Goal: Transaction & Acquisition: Purchase product/service

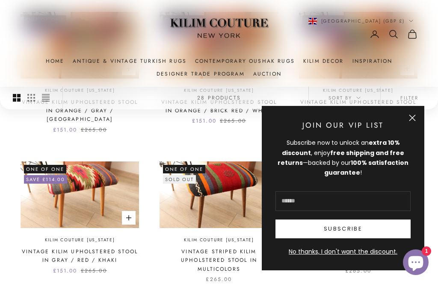
scroll to position [276, 0]
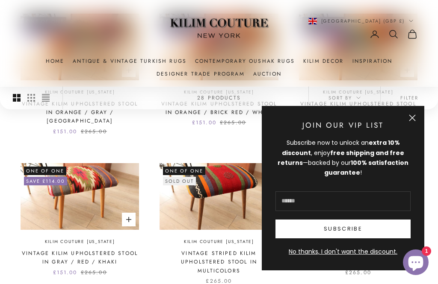
click at [411, 121] on button "Close" at bounding box center [412, 118] width 7 height 7
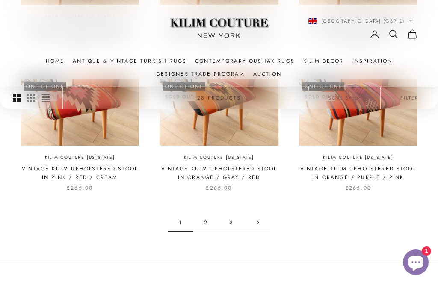
scroll to position [662, 0]
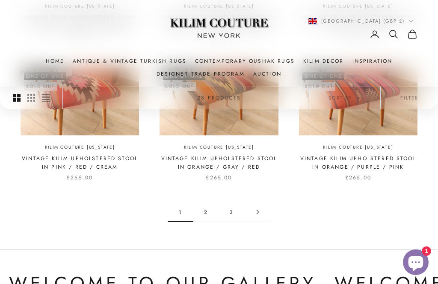
click at [207, 203] on link "2" at bounding box center [206, 212] width 26 height 19
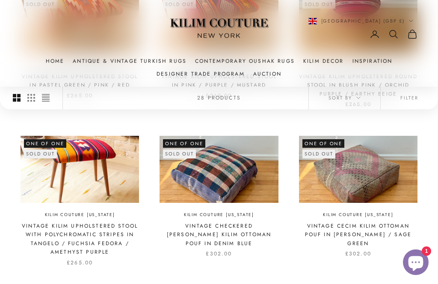
scroll to position [600, 0]
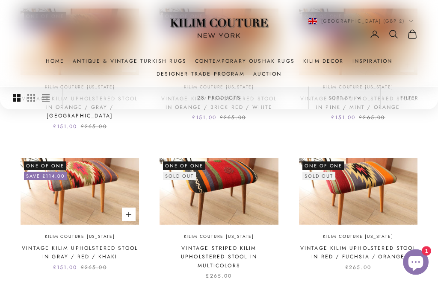
scroll to position [280, 0]
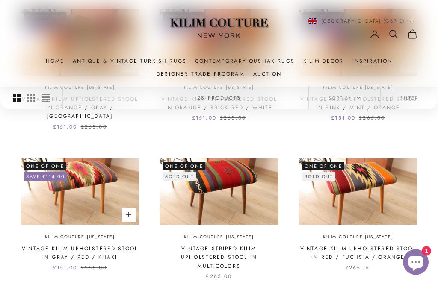
click at [97, 179] on img at bounding box center [80, 192] width 118 height 67
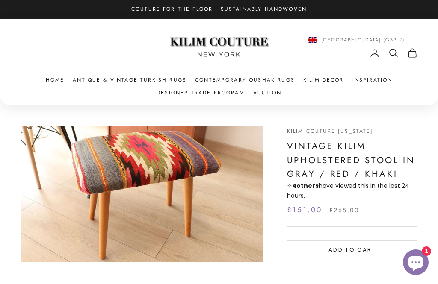
click at [176, 175] on img "Item 1 of 1" at bounding box center [142, 194] width 242 height 136
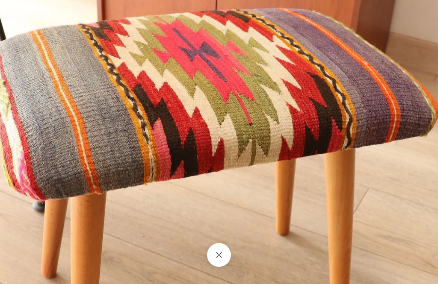
click at [256, 69] on img at bounding box center [200, 200] width 732 height 412
